Goal: Transaction & Acquisition: Obtain resource

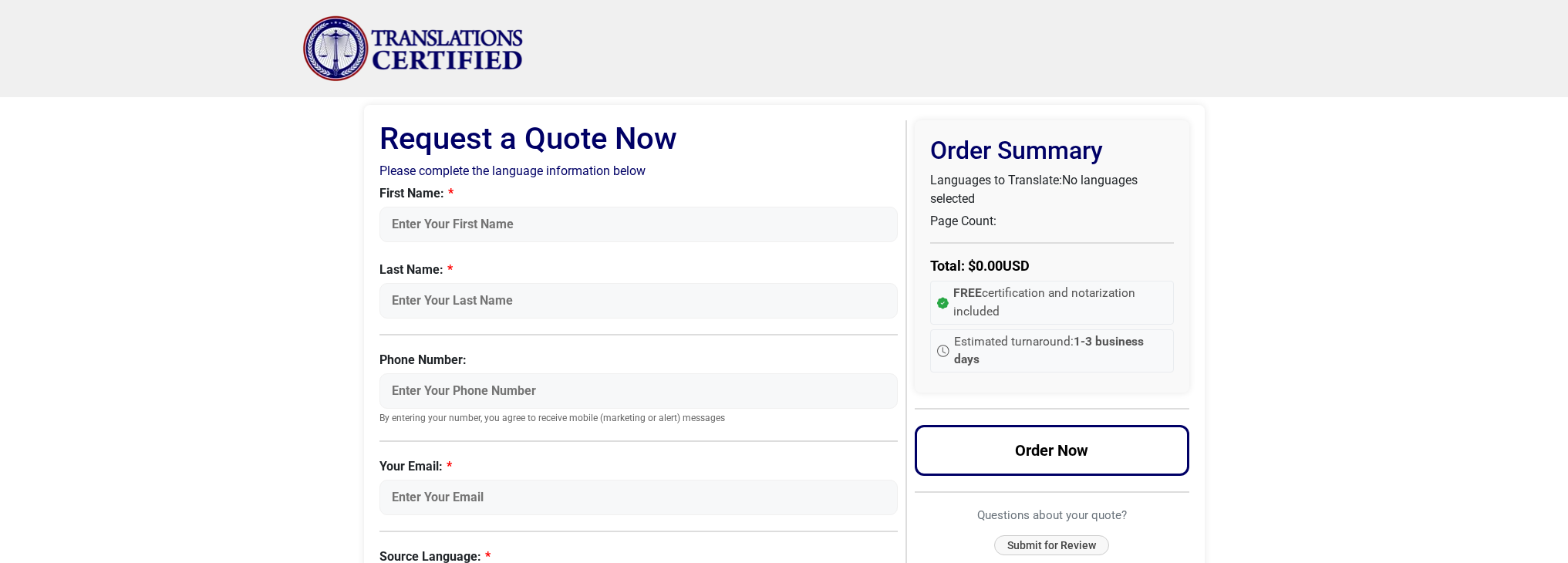
select select "Urdu"
select select
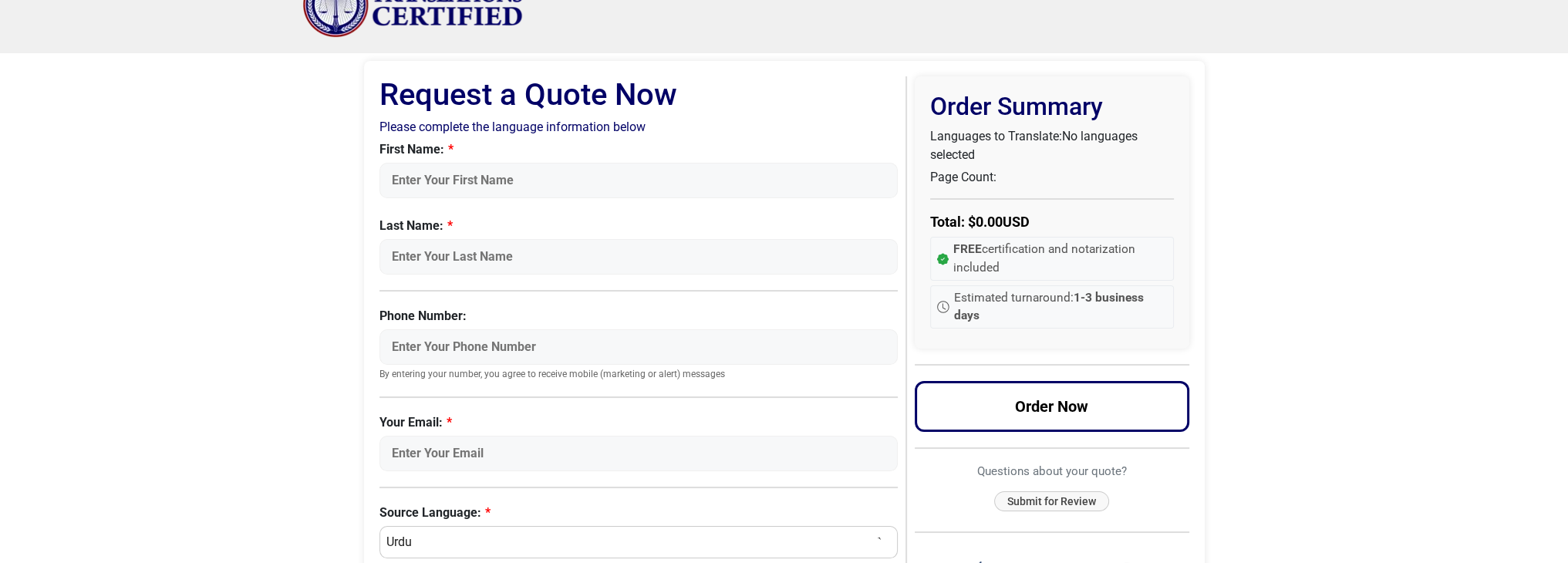
scroll to position [40, 0]
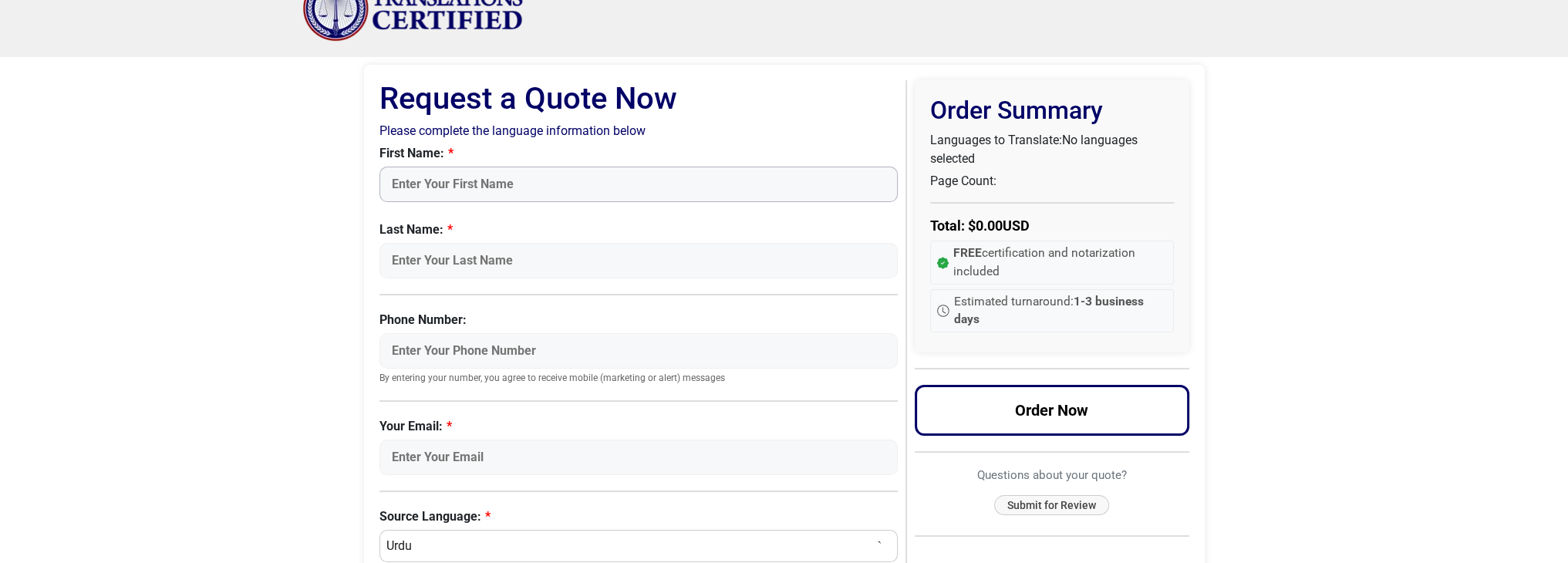
click at [499, 183] on input "First Name:" at bounding box center [638, 184] width 519 height 36
type input "Israr"
type input "Kazmi"
type input "5164183168"
type input "israrkazmi@gmail.com"
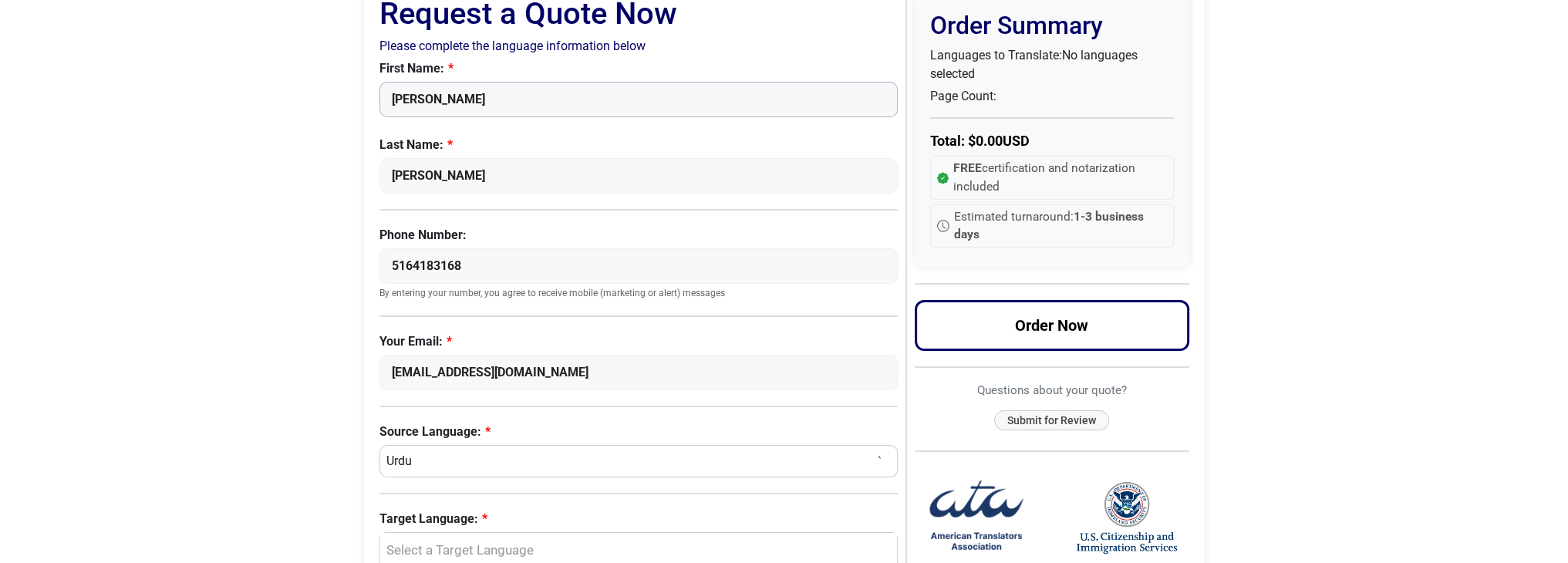
scroll to position [271, 0]
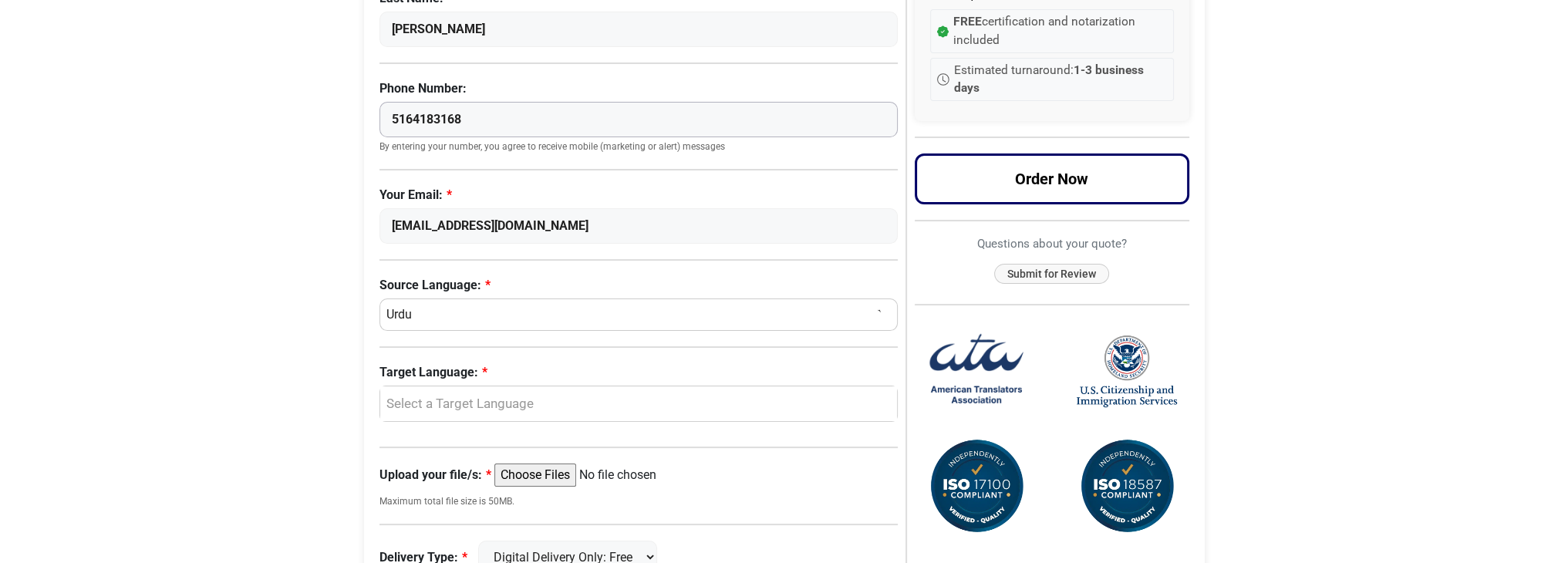
drag, startPoint x: 470, startPoint y: 118, endPoint x: 367, endPoint y: 118, distance: 103.0
click at [367, 118] on div "Request a Quote Now Please complete the language information below First Name: …" at bounding box center [784, 330] width 840 height 994
type input "7735509182"
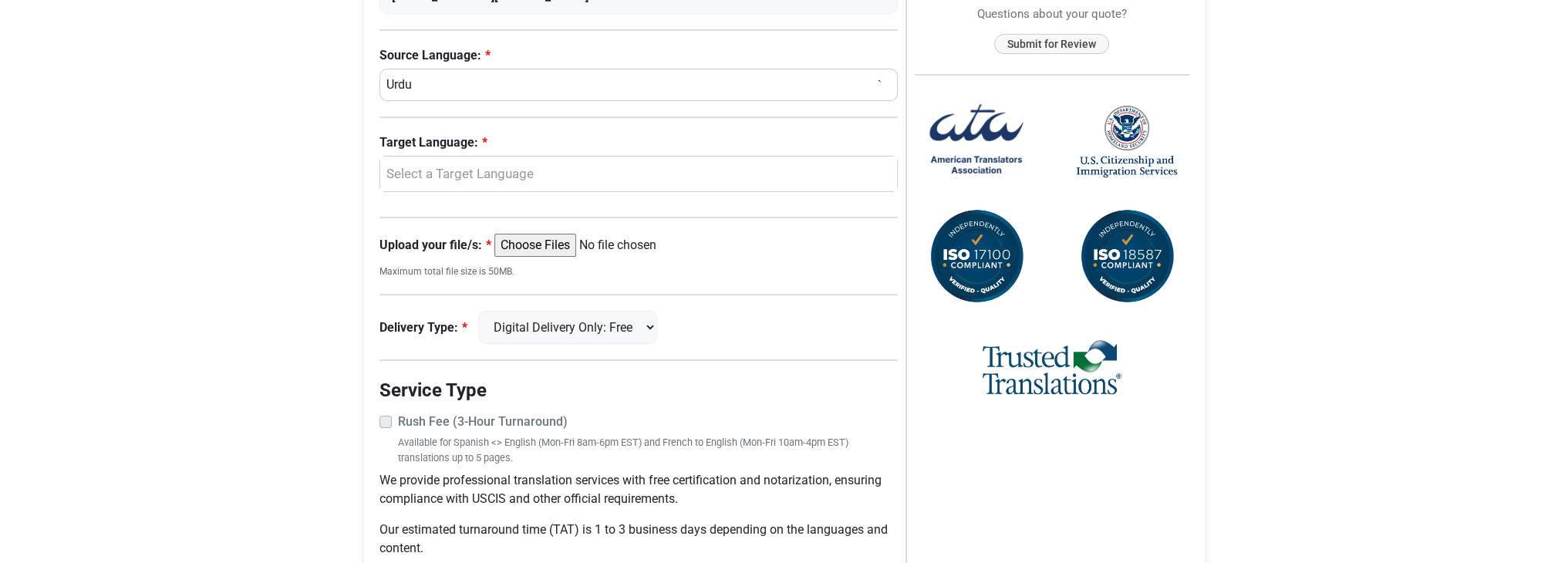
scroll to position [502, 0]
click at [549, 171] on div "Select a Target Language" at bounding box center [635, 172] width 495 height 20
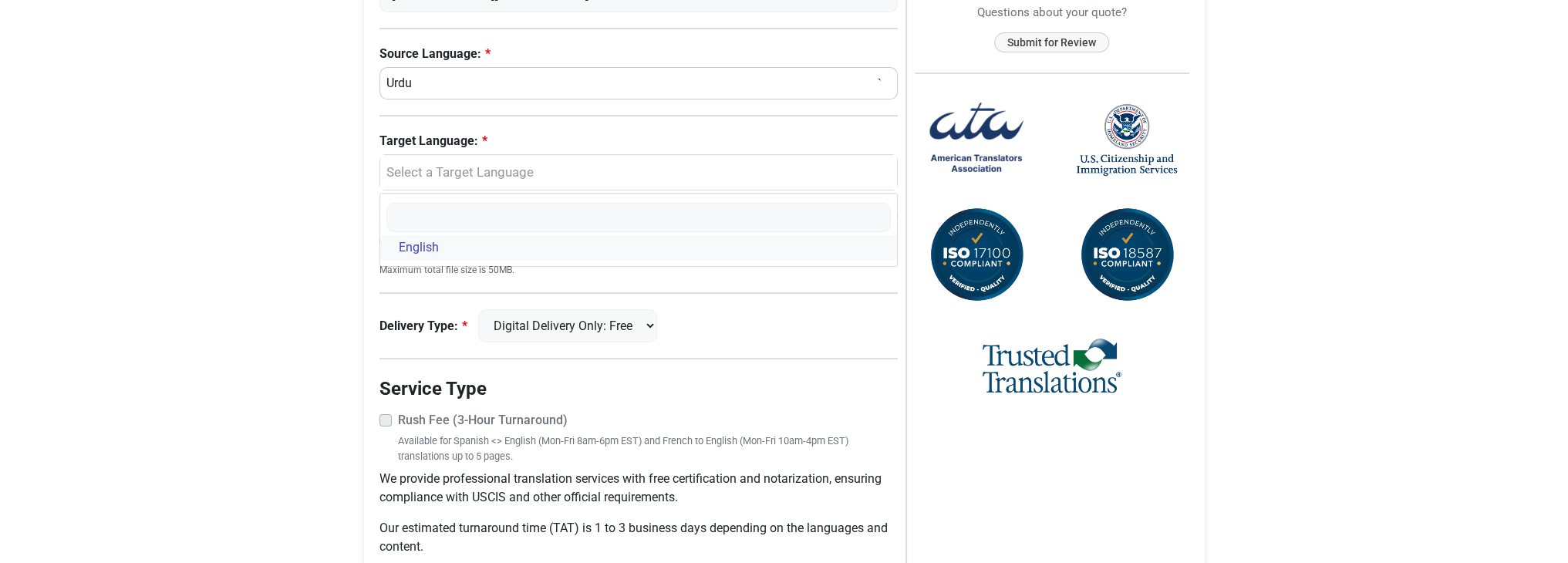
click at [442, 239] on link "English" at bounding box center [639, 247] width 518 height 25
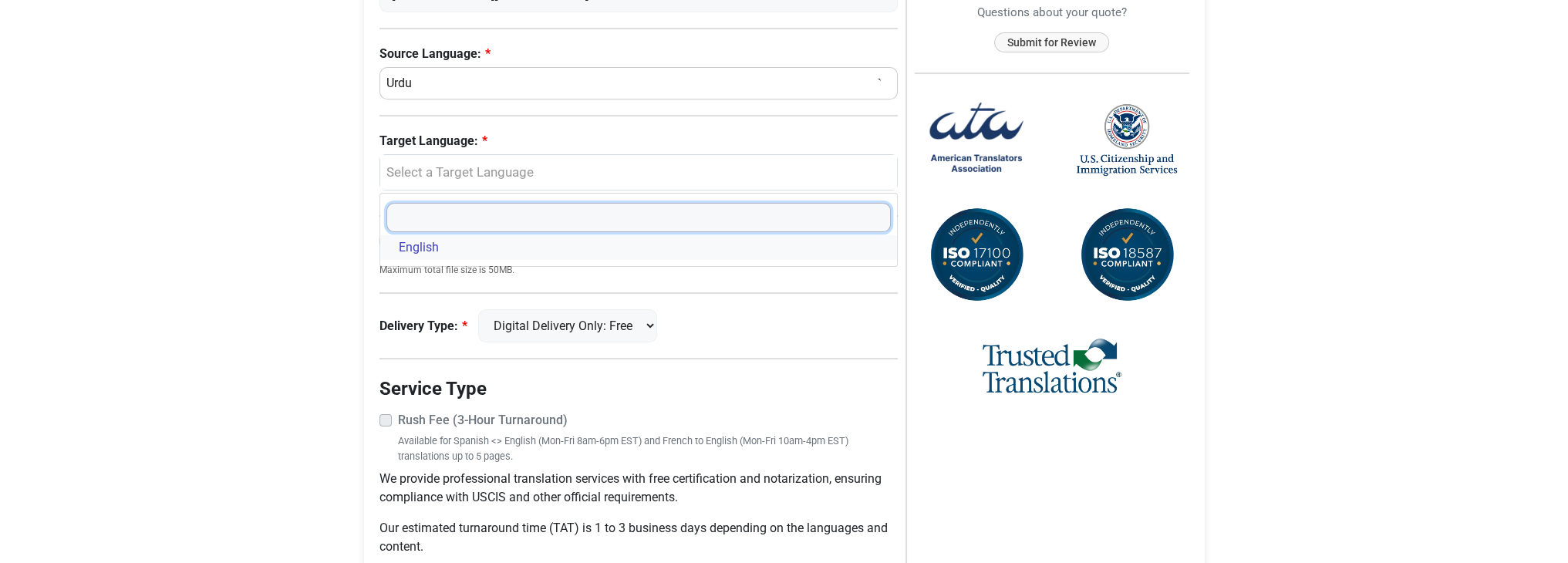
select select "English"
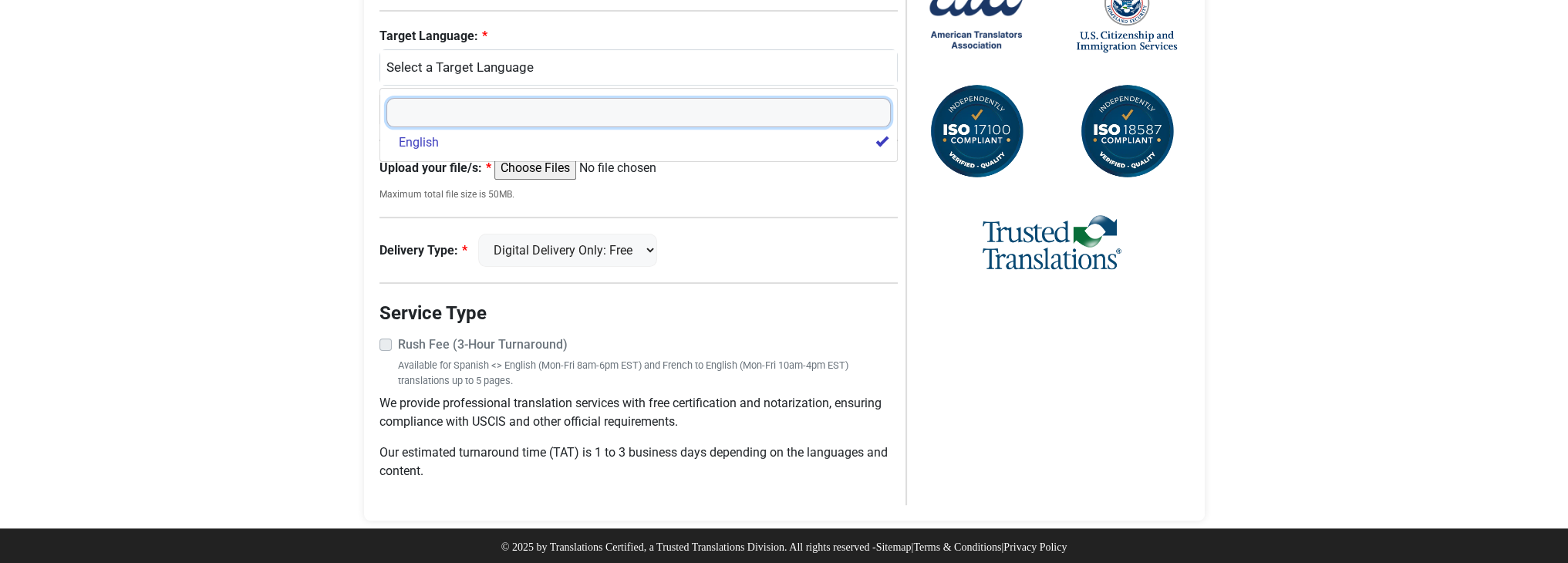
scroll to position [608, 0]
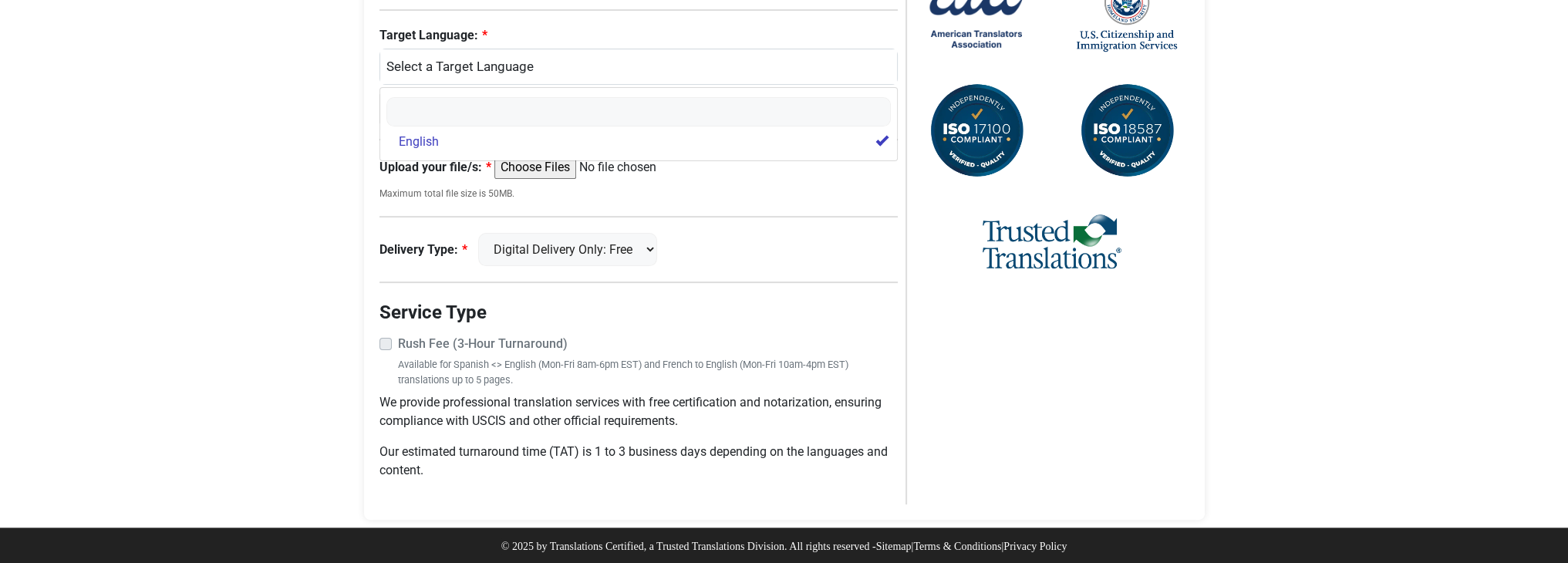
click at [704, 187] on small "Maximum total file size is 50MB." at bounding box center [638, 193] width 519 height 13
click at [556, 166] on input "Upload your file/s:" at bounding box center [612, 167] width 236 height 23
click at [606, 250] on select "Digital Delivery Only: Free FedEx 2 Day: $15" at bounding box center [568, 249] width 179 height 33
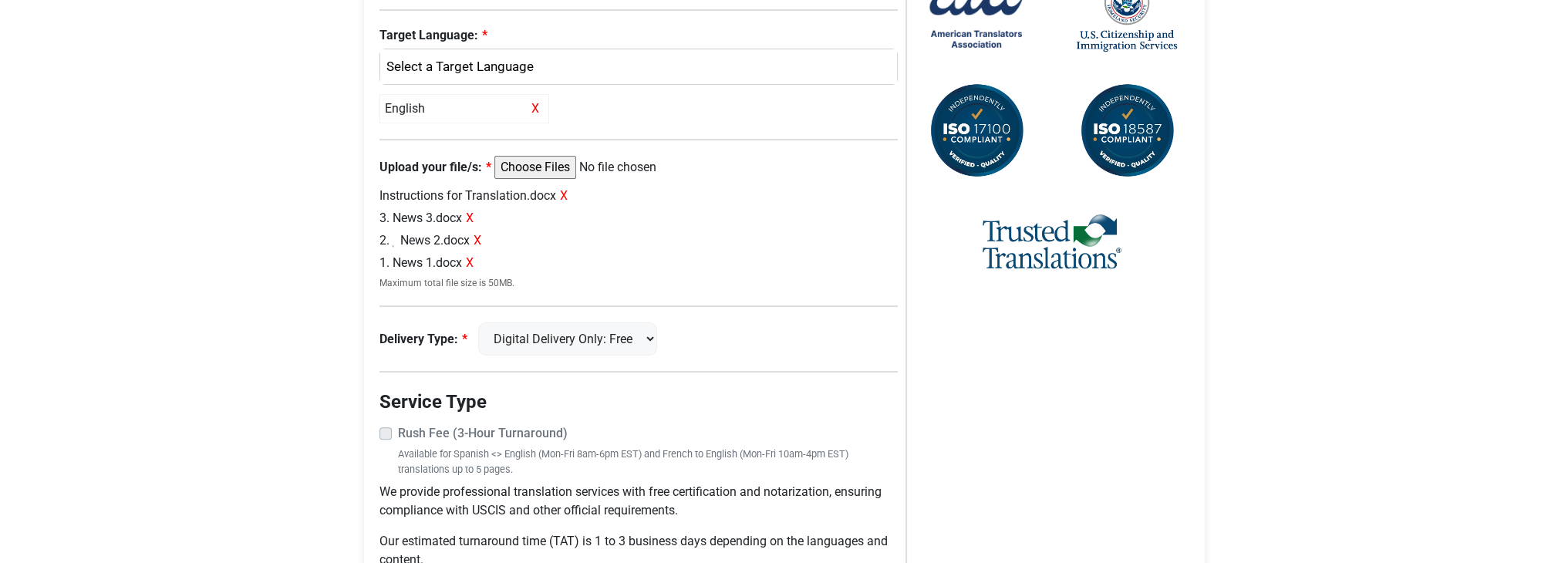
click at [646, 231] on div "2. ٖ News 2.docx X" at bounding box center [638, 240] width 519 height 18
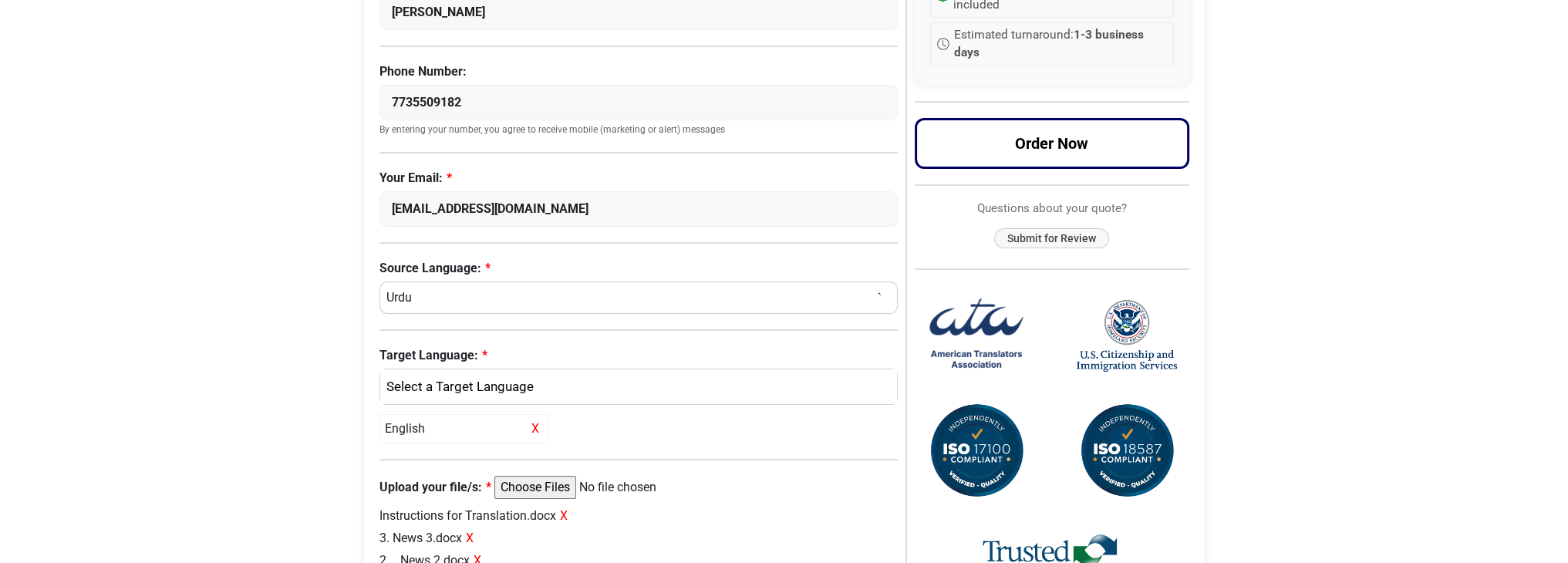
scroll to position [81, 0]
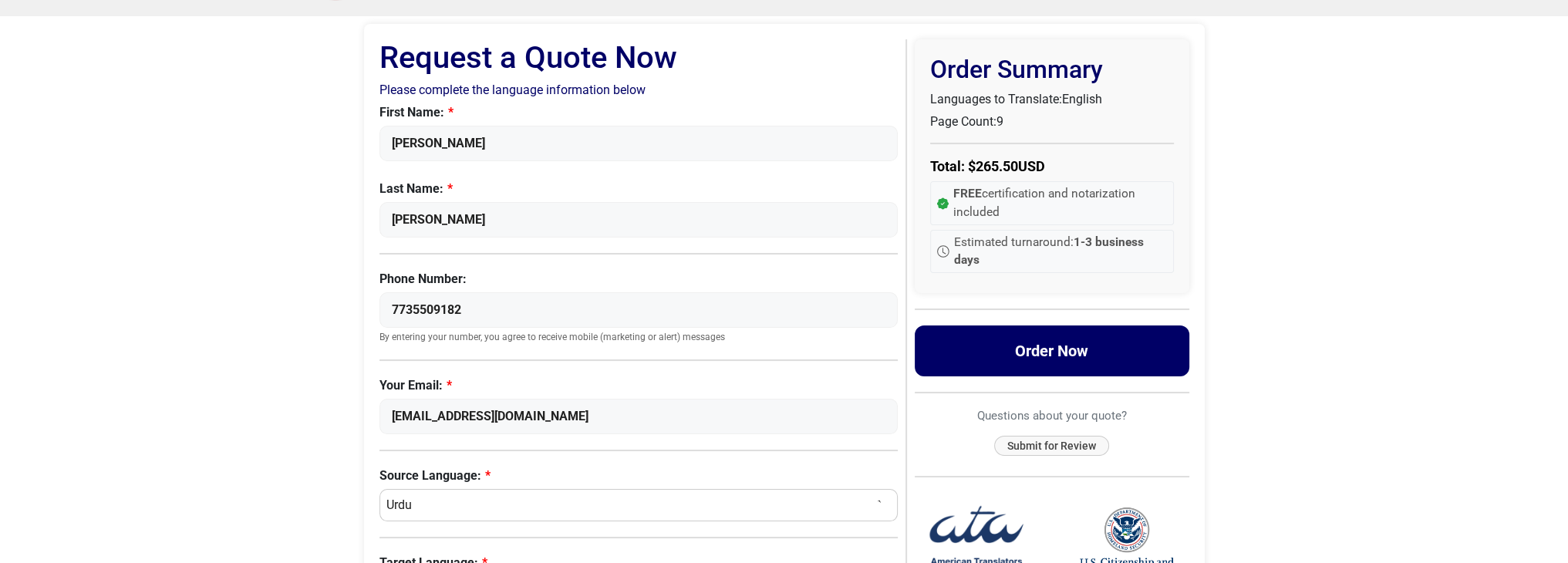
click at [1048, 346] on button "Order Now" at bounding box center [1051, 350] width 274 height 51
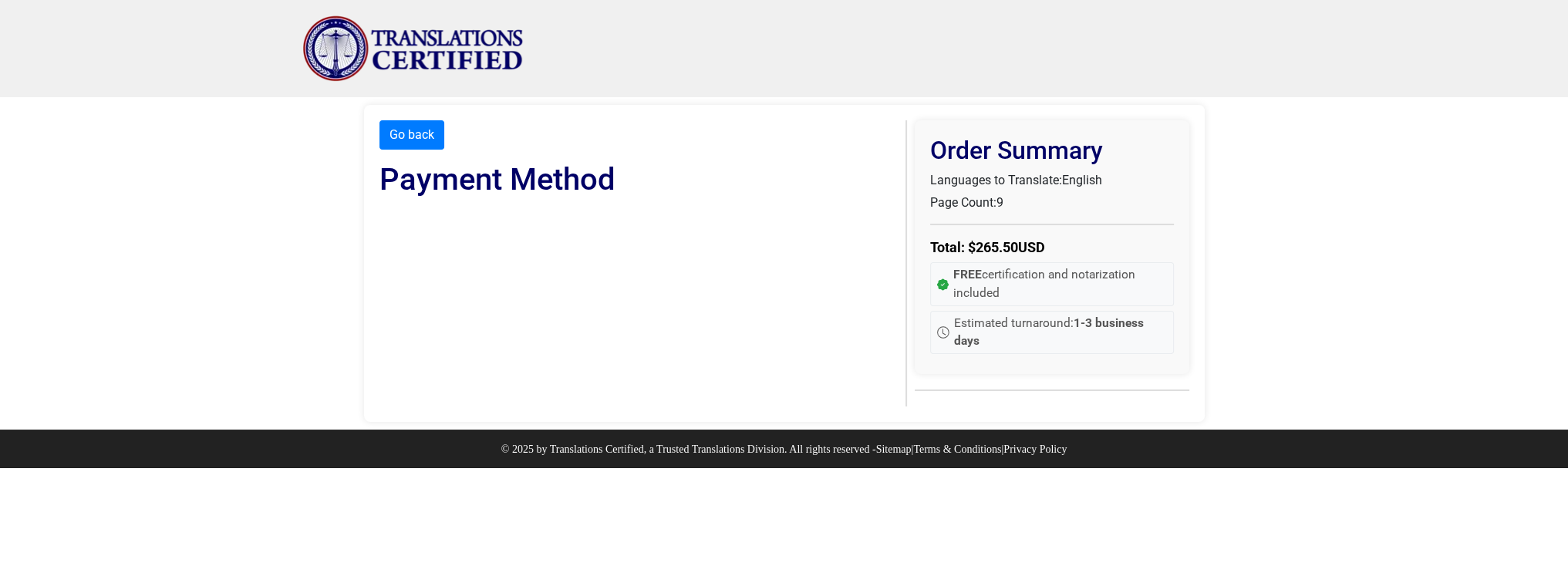
scroll to position [0, 0]
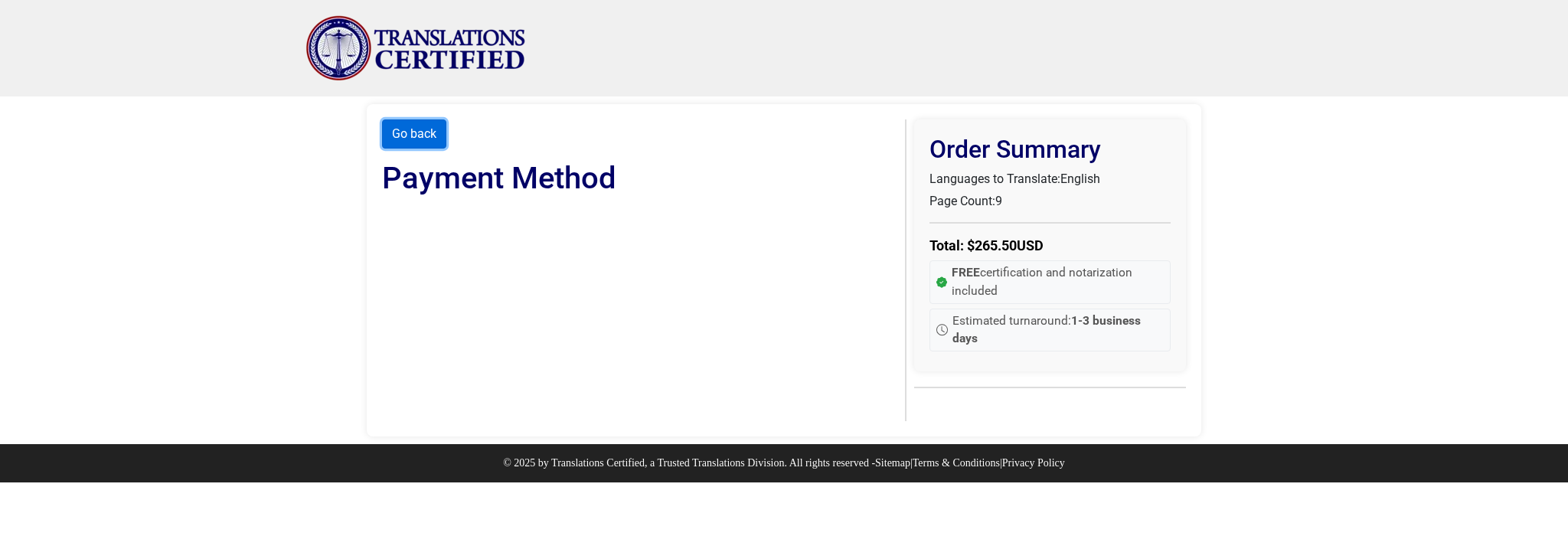
click at [410, 129] on button "Go back" at bounding box center [414, 134] width 64 height 29
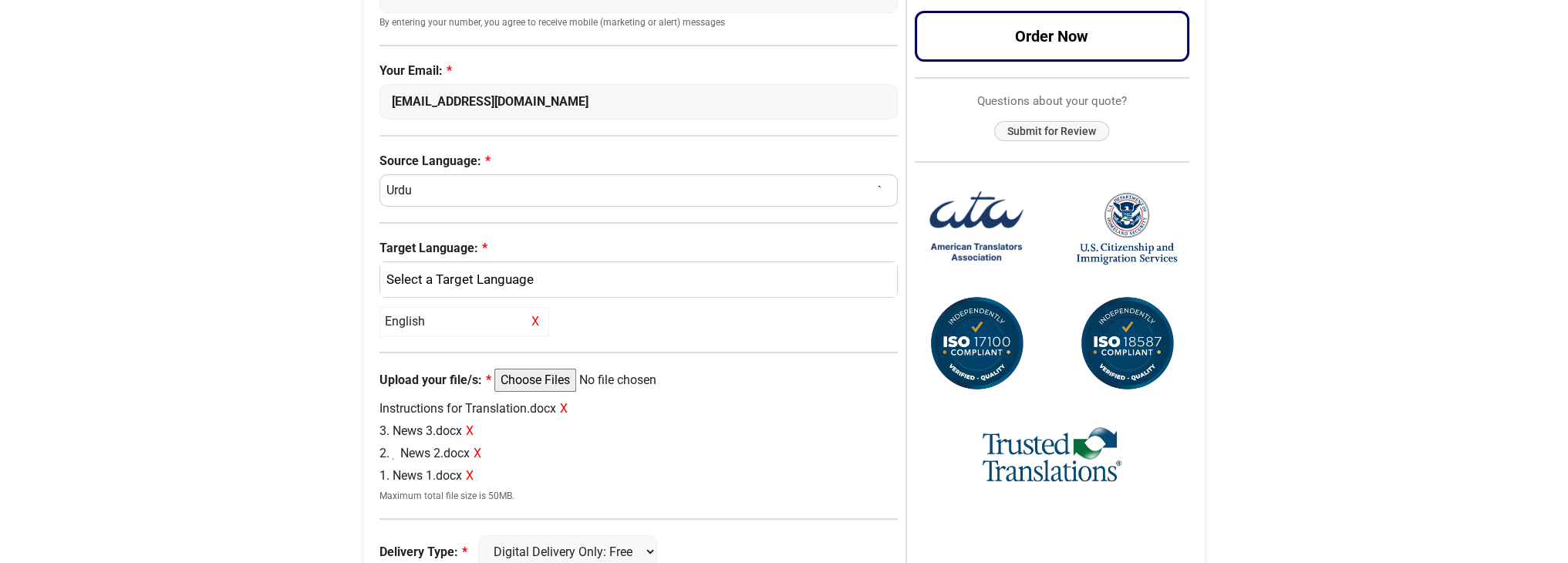
scroll to position [463, 0]
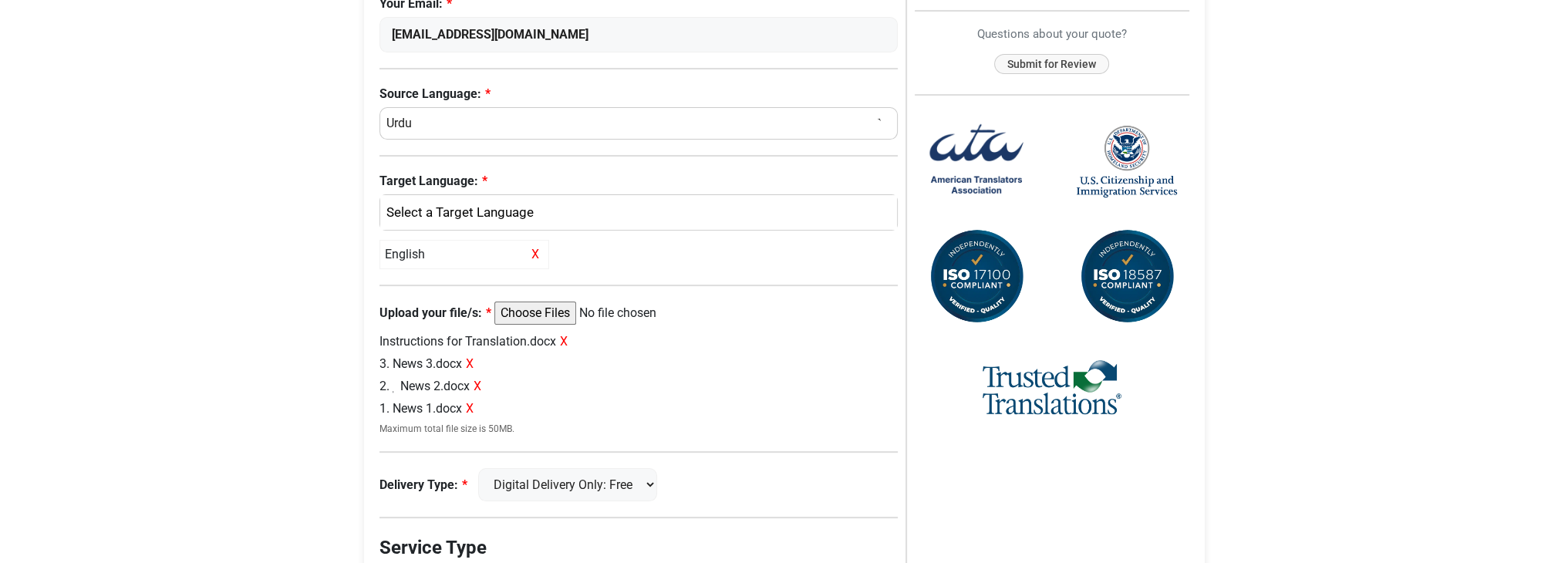
click at [563, 338] on span "X" at bounding box center [564, 341] width 8 height 14
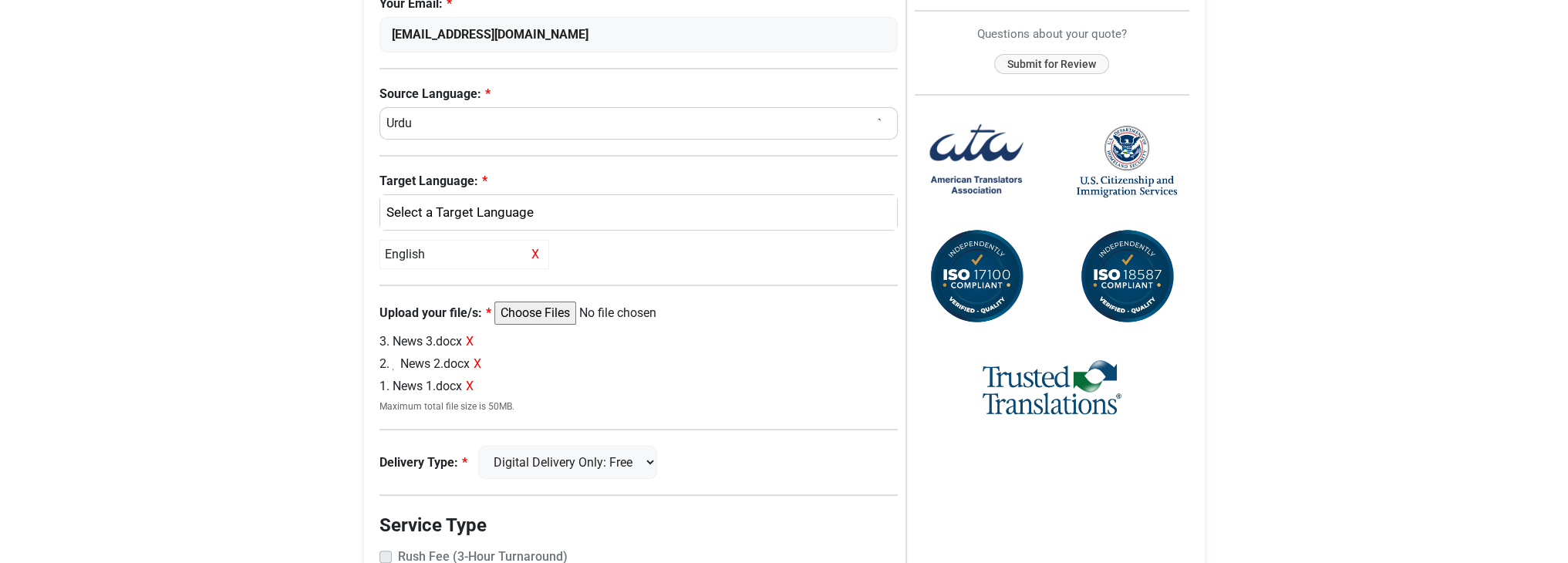
click at [539, 316] on input "Upload your file/s:" at bounding box center [612, 313] width 236 height 23
type input "C:\fakepath\Instructions for Translation.docx"
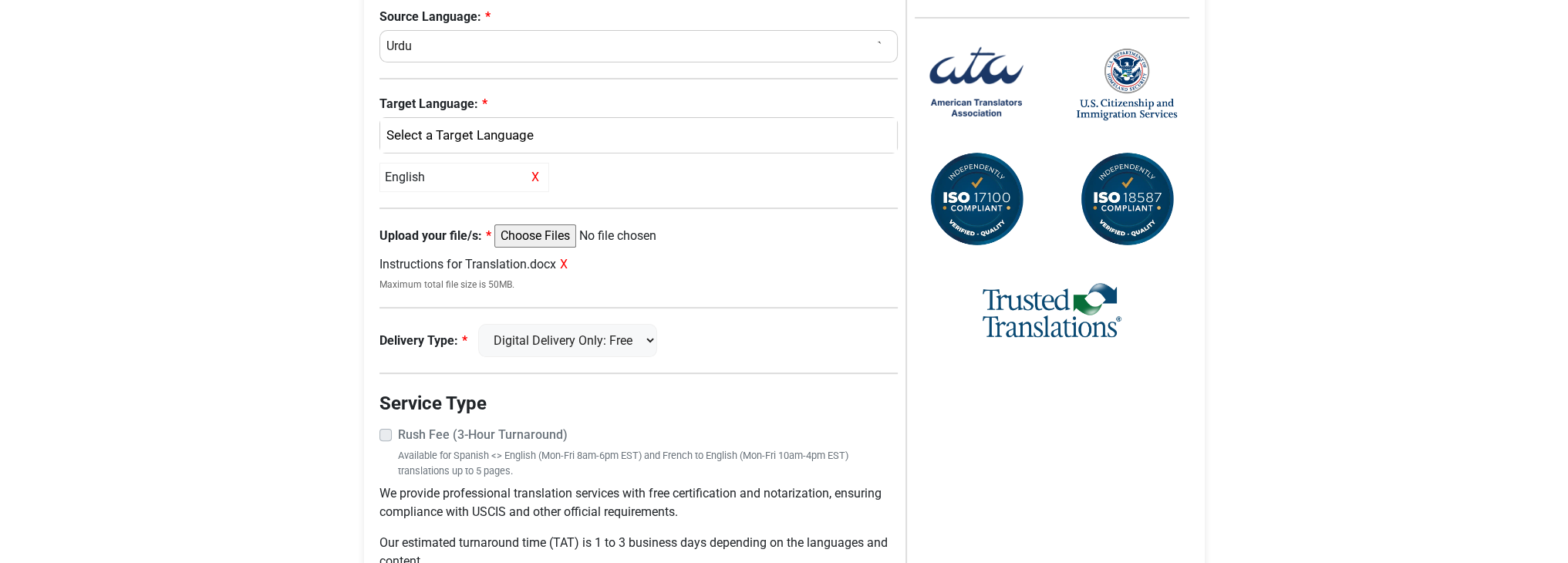
scroll to position [617, 0]
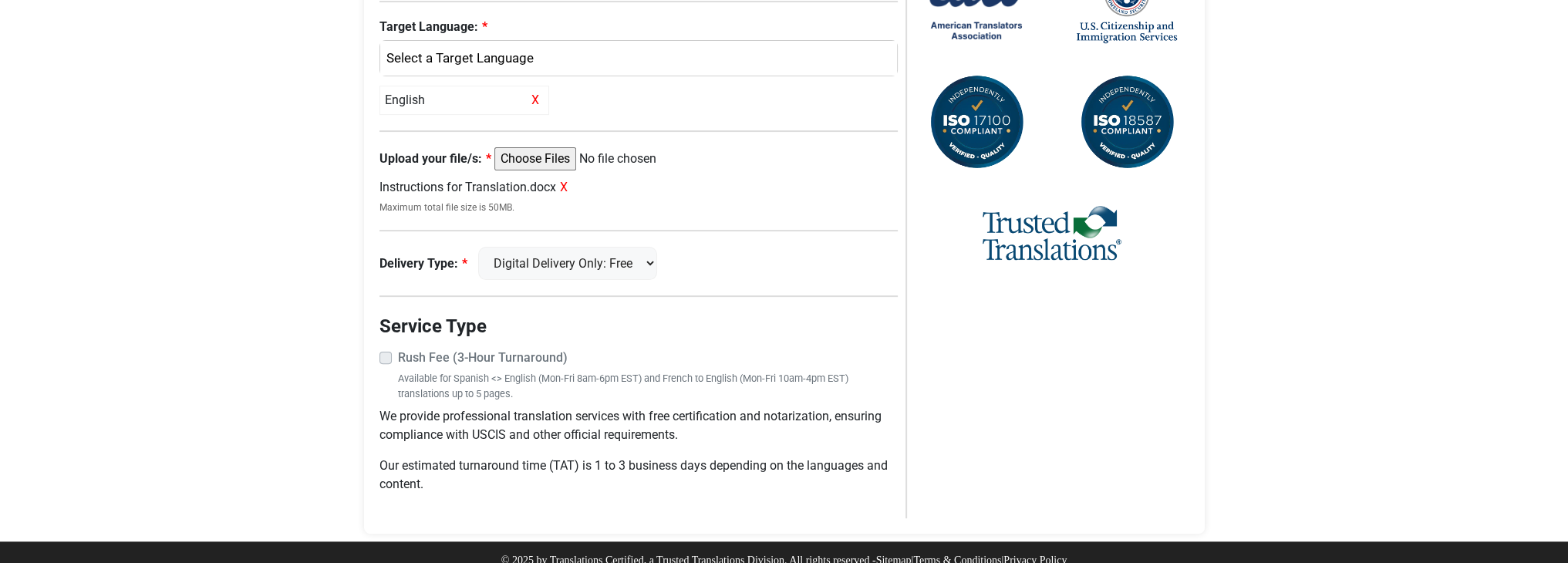
click at [565, 184] on span "X" at bounding box center [564, 187] width 8 height 14
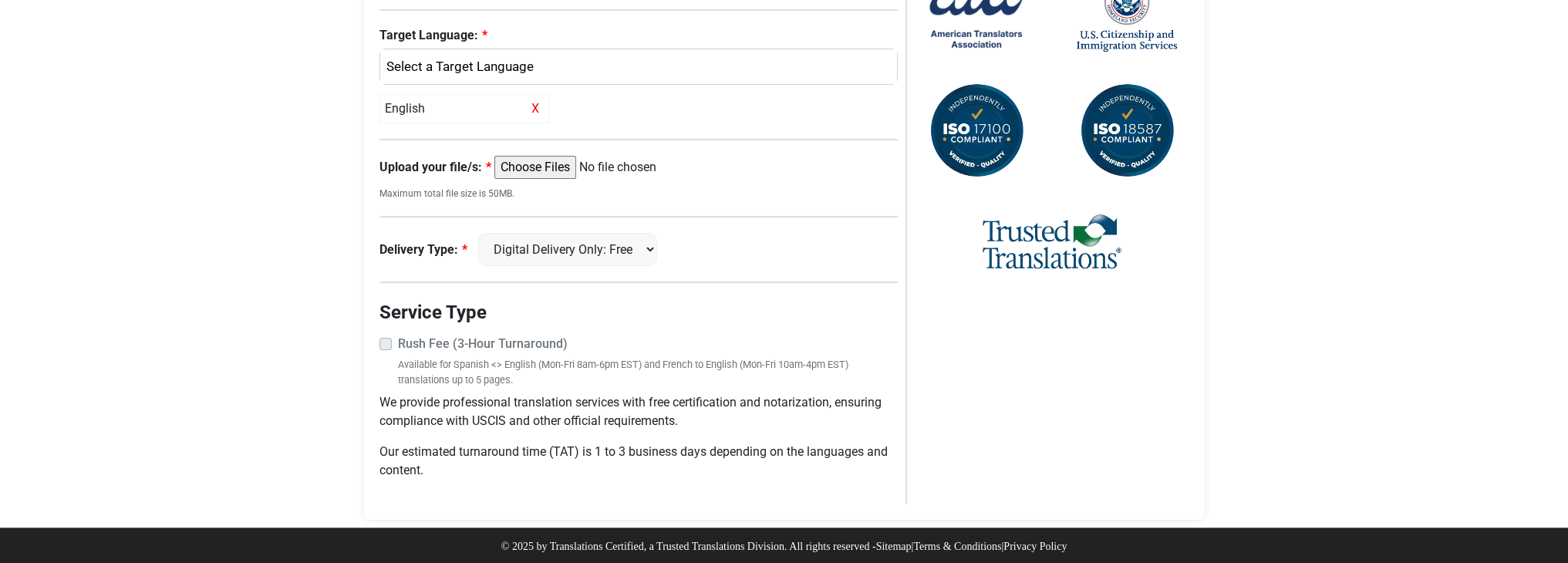
click at [561, 173] on input "Upload your file/s:" at bounding box center [612, 167] width 236 height 23
type input "C:\fakepath\1. News 1.docx"
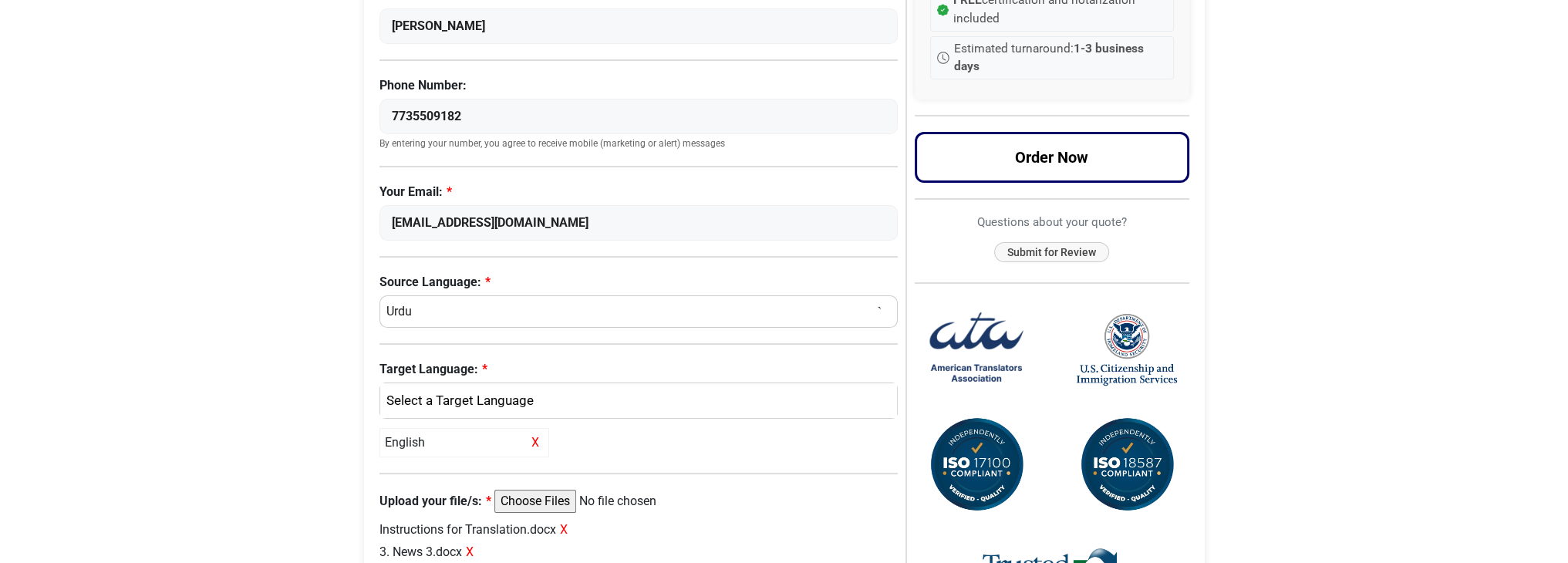
scroll to position [145, 0]
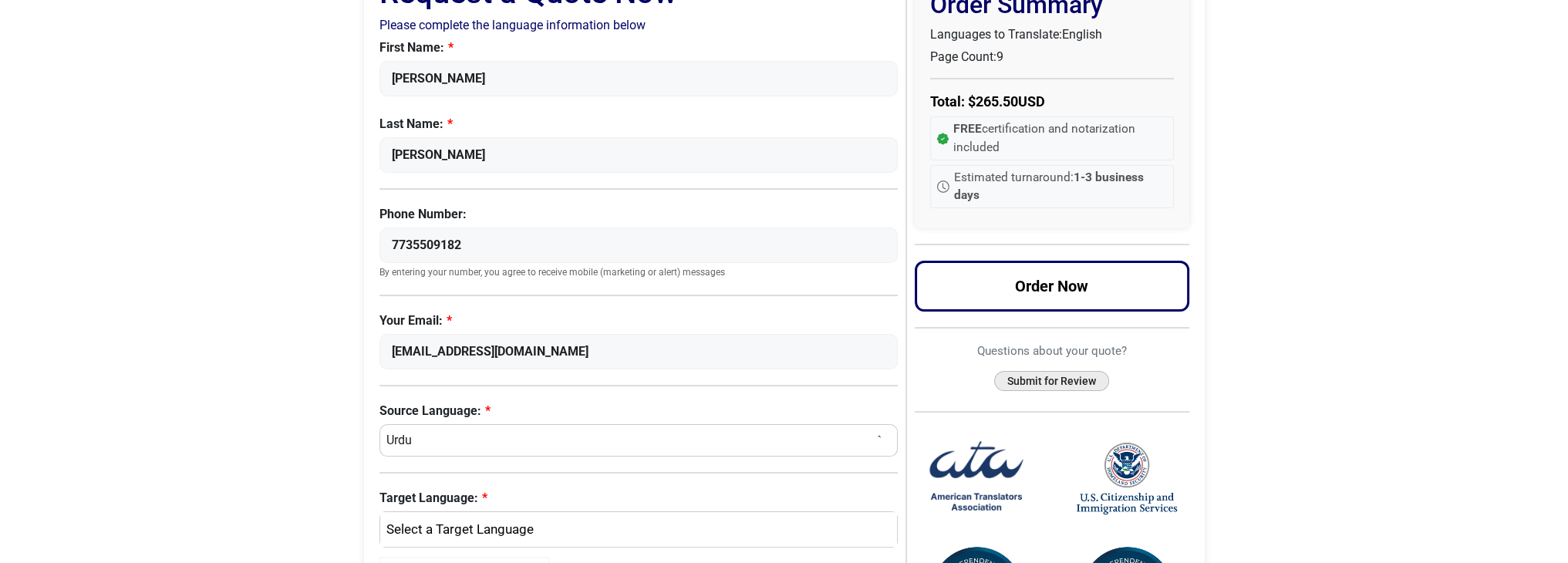
click at [1057, 377] on button "Submit for Review" at bounding box center [1051, 381] width 115 height 21
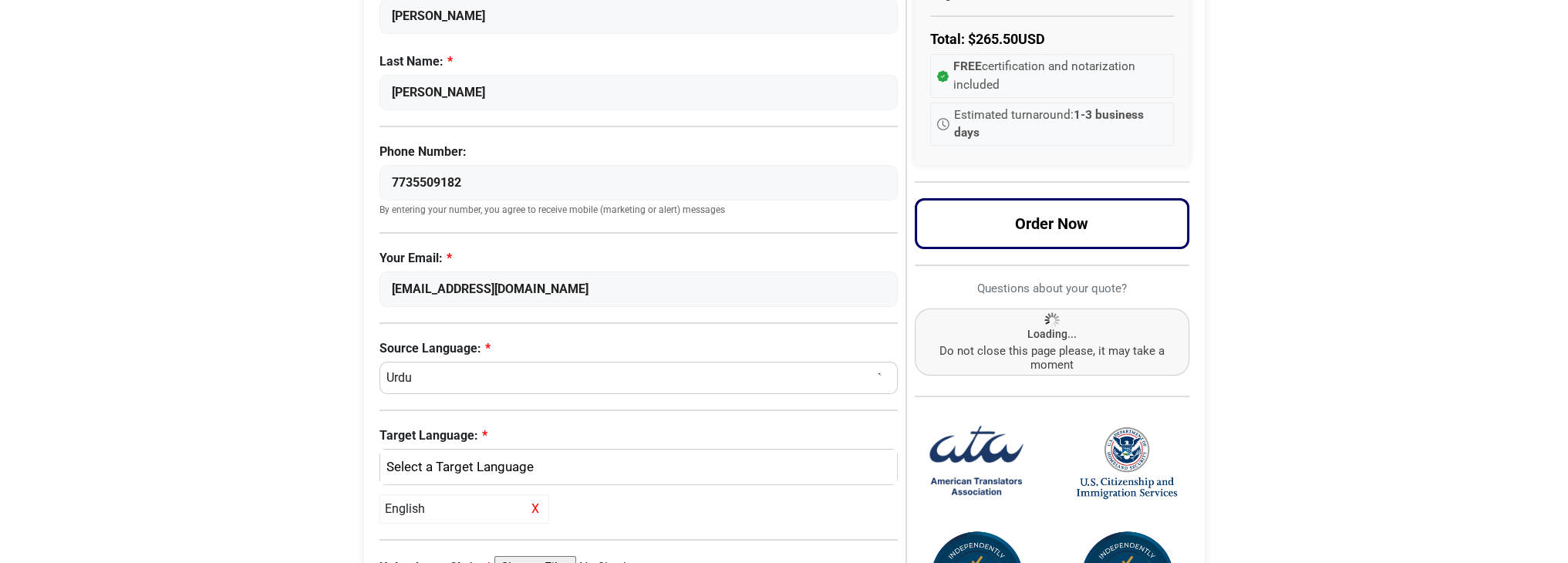
scroll to position [231, 0]
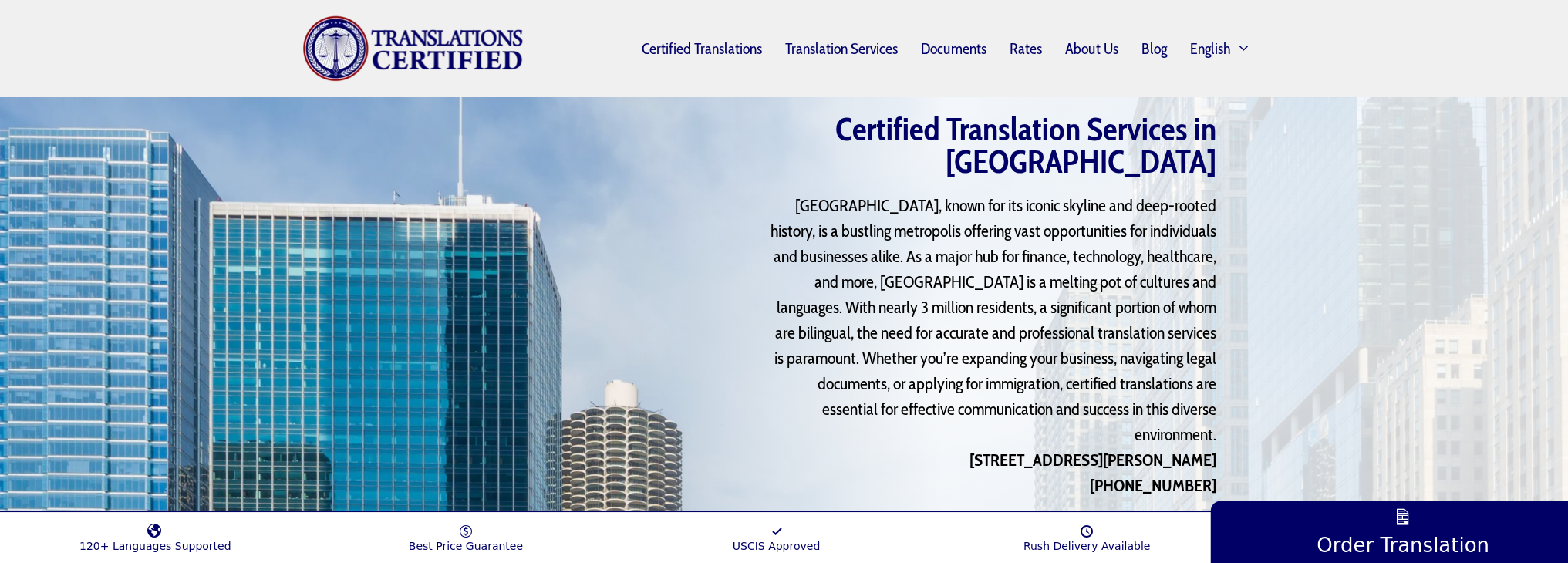
click at [1165, 516] on link "Starting at $14.50 per page » Get a Quote" at bounding box center [1052, 536] width 326 height 40
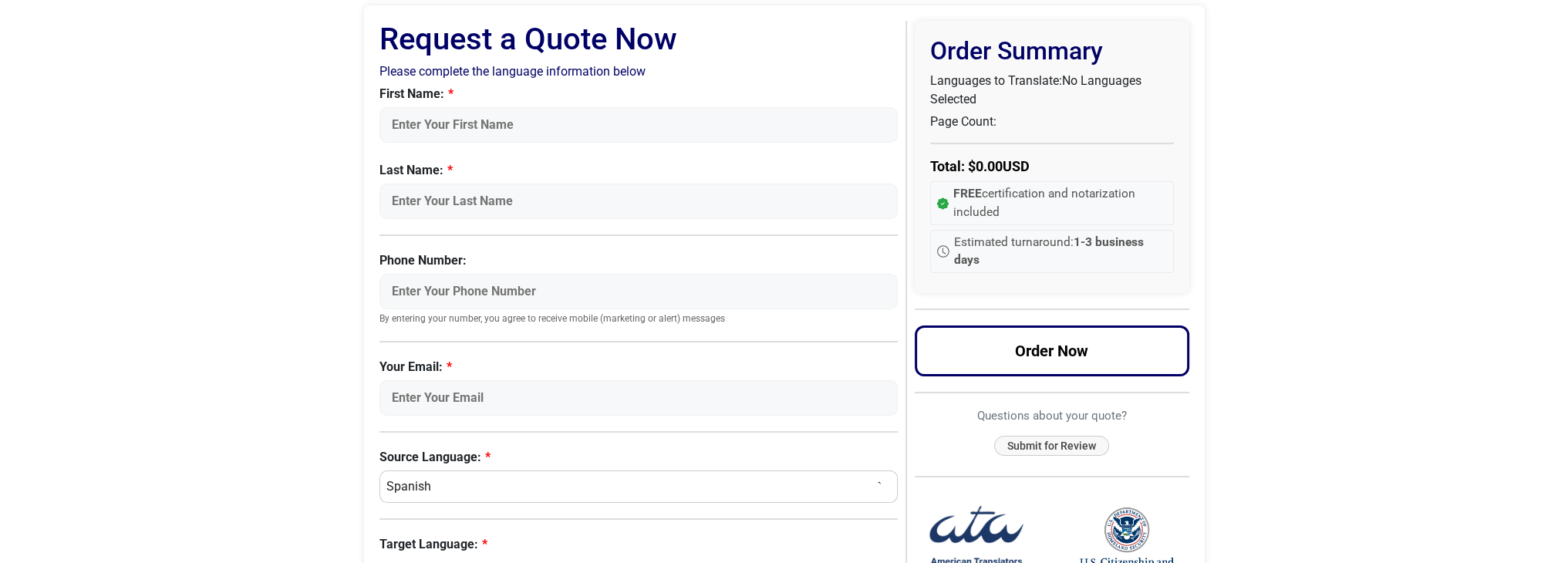
scroll to position [154, 0]
